Goal: Task Accomplishment & Management: Use online tool/utility

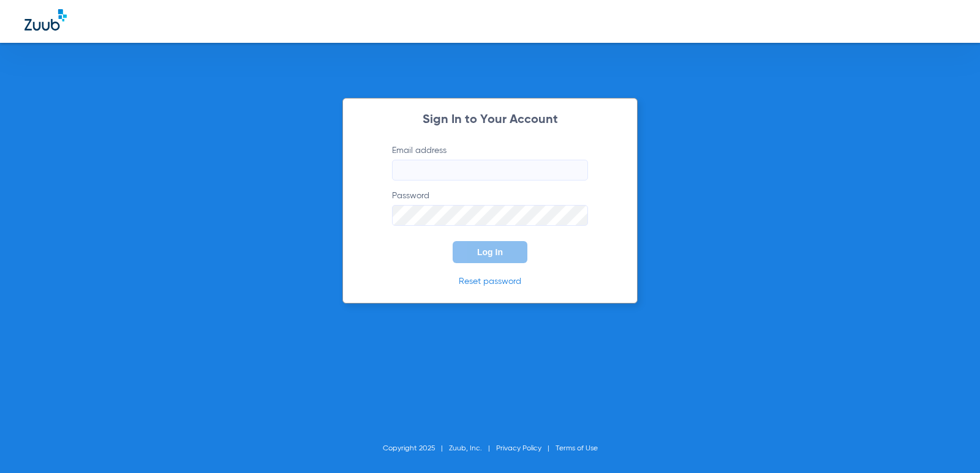
type input "[EMAIL_ADDRESS][DOMAIN_NAME]"
click at [478, 257] on button "Log In" at bounding box center [490, 252] width 75 height 22
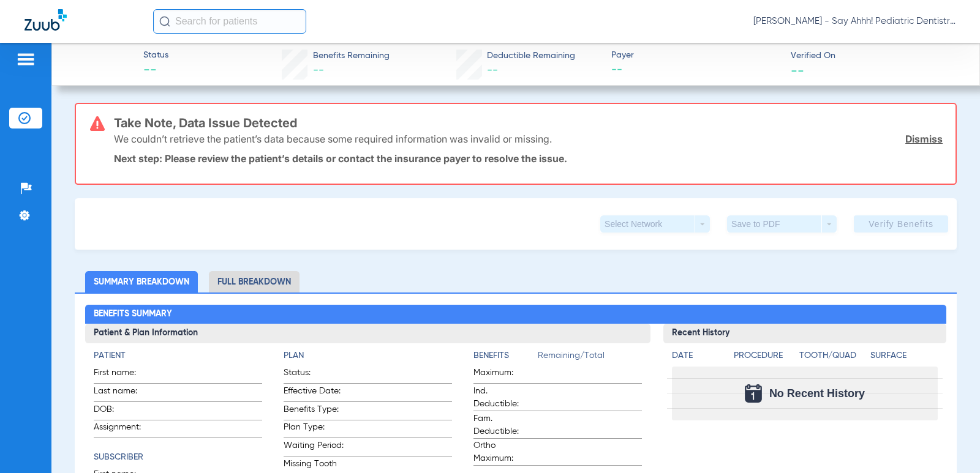
click at [915, 142] on link "Dismiss" at bounding box center [923, 139] width 37 height 12
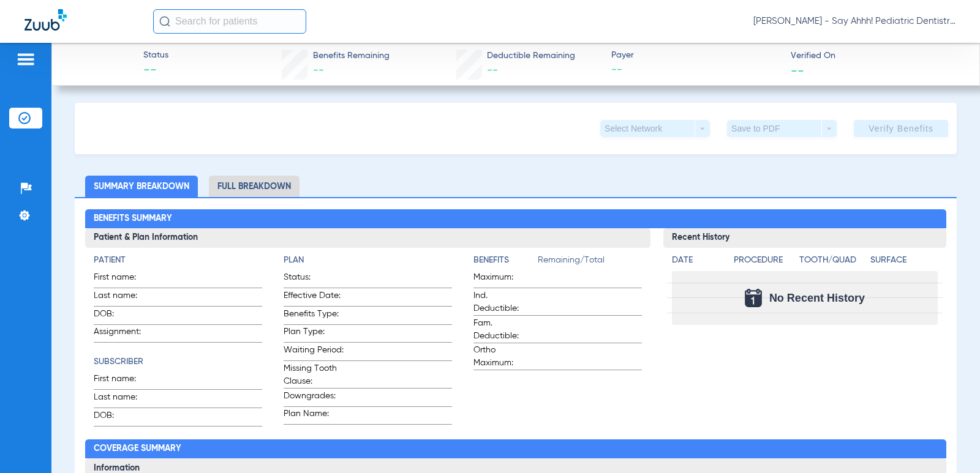
click at [24, 117] on img at bounding box center [24, 118] width 12 height 12
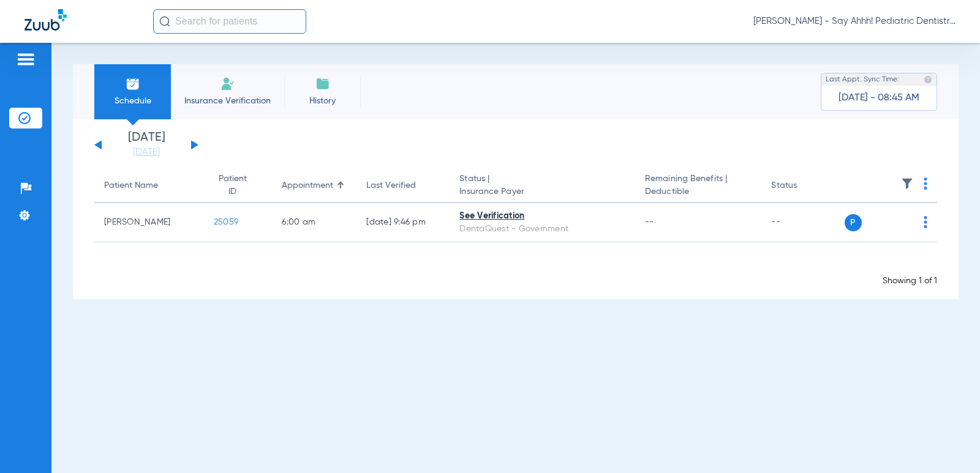
click at [192, 146] on button at bounding box center [194, 144] width 7 height 9
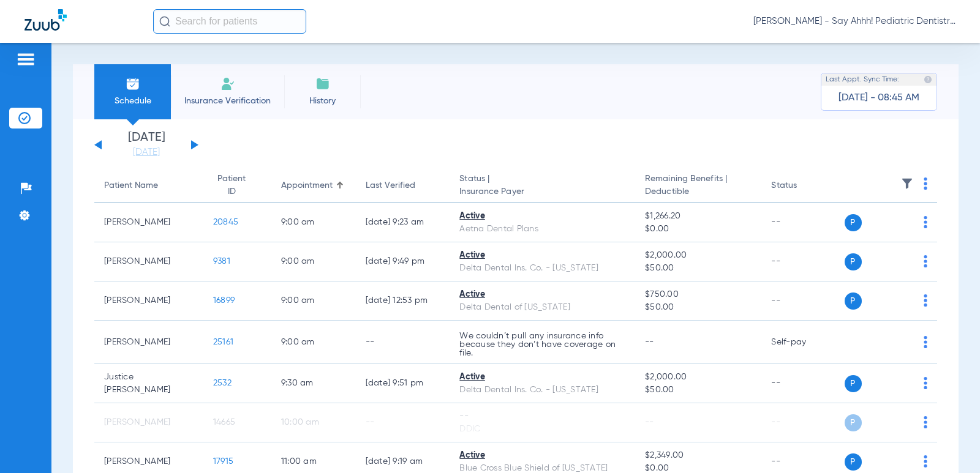
click at [924, 184] on img at bounding box center [926, 184] width 4 height 12
click at [866, 235] on span "Verify All" at bounding box center [870, 232] width 73 height 9
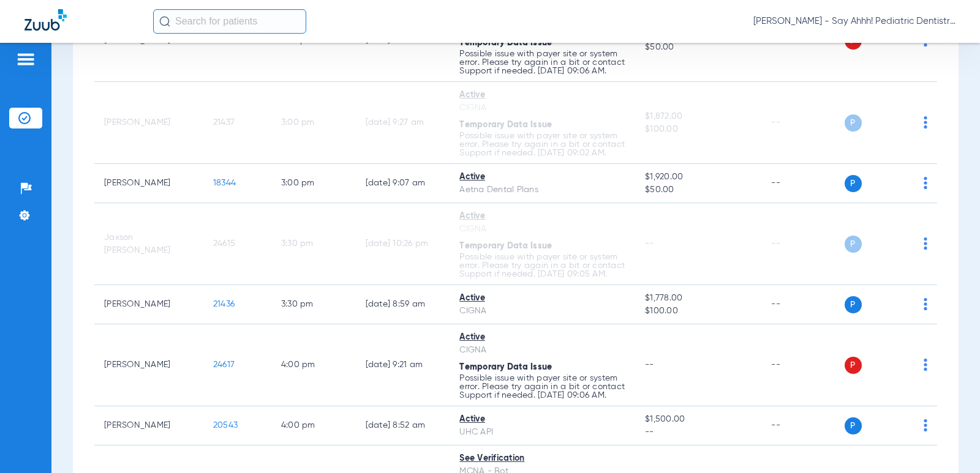
scroll to position [1403, 0]
